Goal: Find specific page/section: Find specific page/section

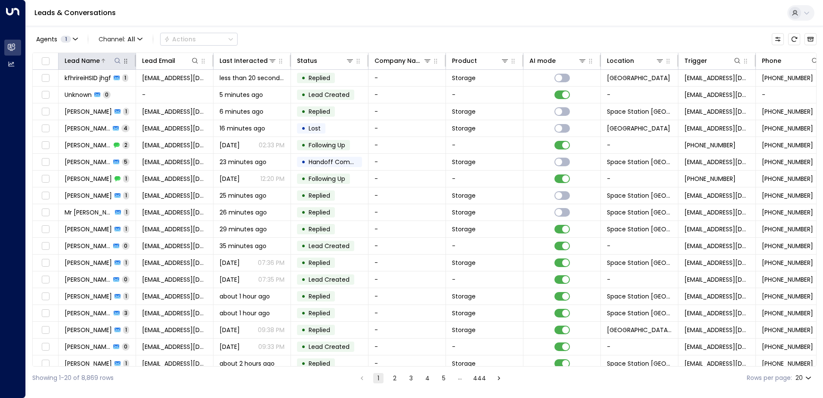
click at [115, 60] on icon at bounding box center [118, 61] width 6 height 6
click at [127, 92] on input "text" at bounding box center [117, 92] width 119 height 16
type input "********"
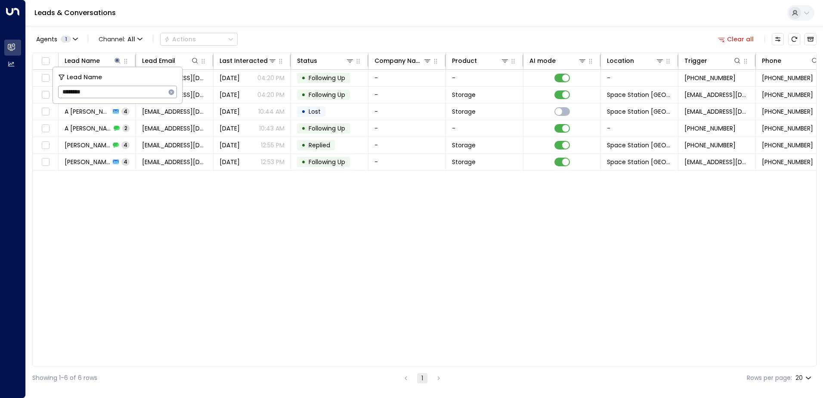
click at [289, 285] on div "Lead Name Lead Email Last Interacted Status Company Name Product AI mode Locati…" at bounding box center [424, 210] width 784 height 314
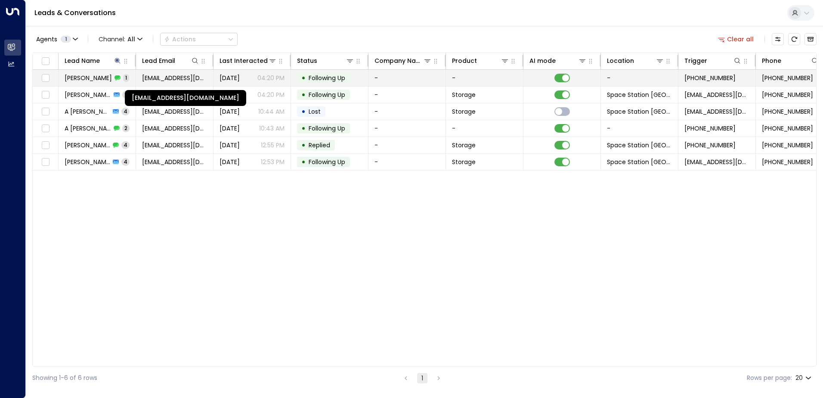
click at [191, 78] on span "[EMAIL_ADDRESS][DOMAIN_NAME]" at bounding box center [174, 78] width 65 height 9
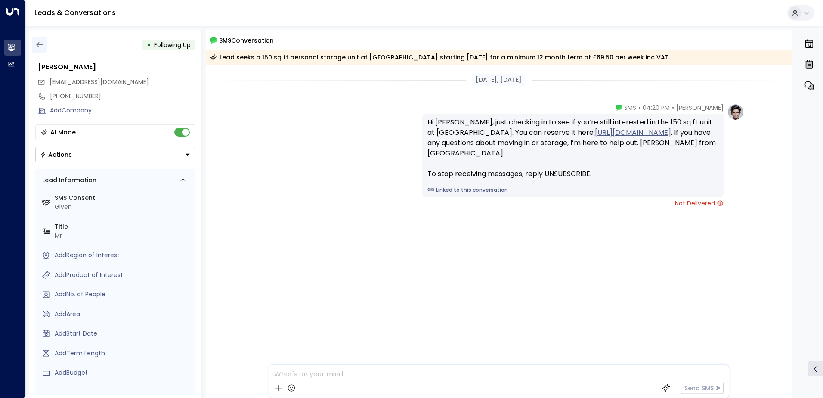
click at [39, 46] on icon "button" at bounding box center [39, 44] width 9 height 9
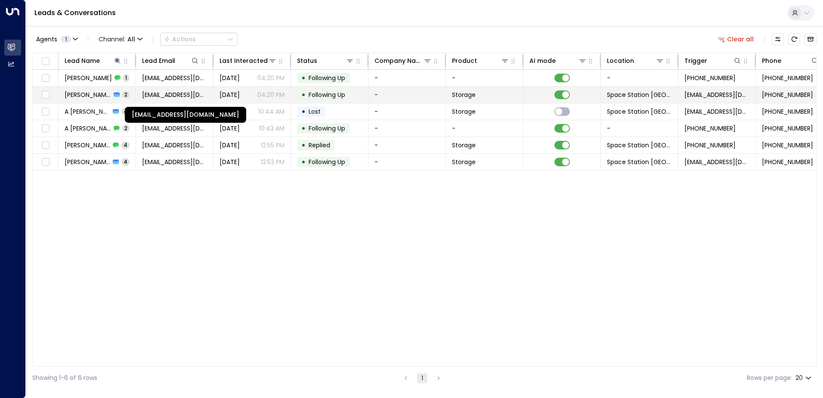
click at [205, 93] on span "[EMAIL_ADDRESS][DOMAIN_NAME]" at bounding box center [174, 94] width 65 height 9
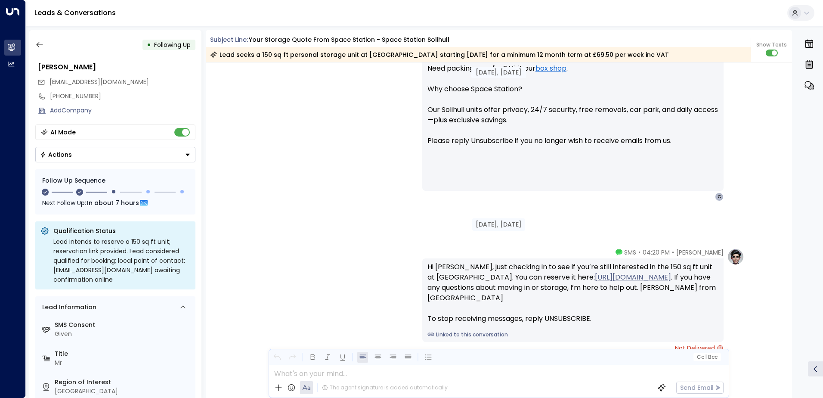
scroll to position [762, 0]
